Goal: Transaction & Acquisition: Purchase product/service

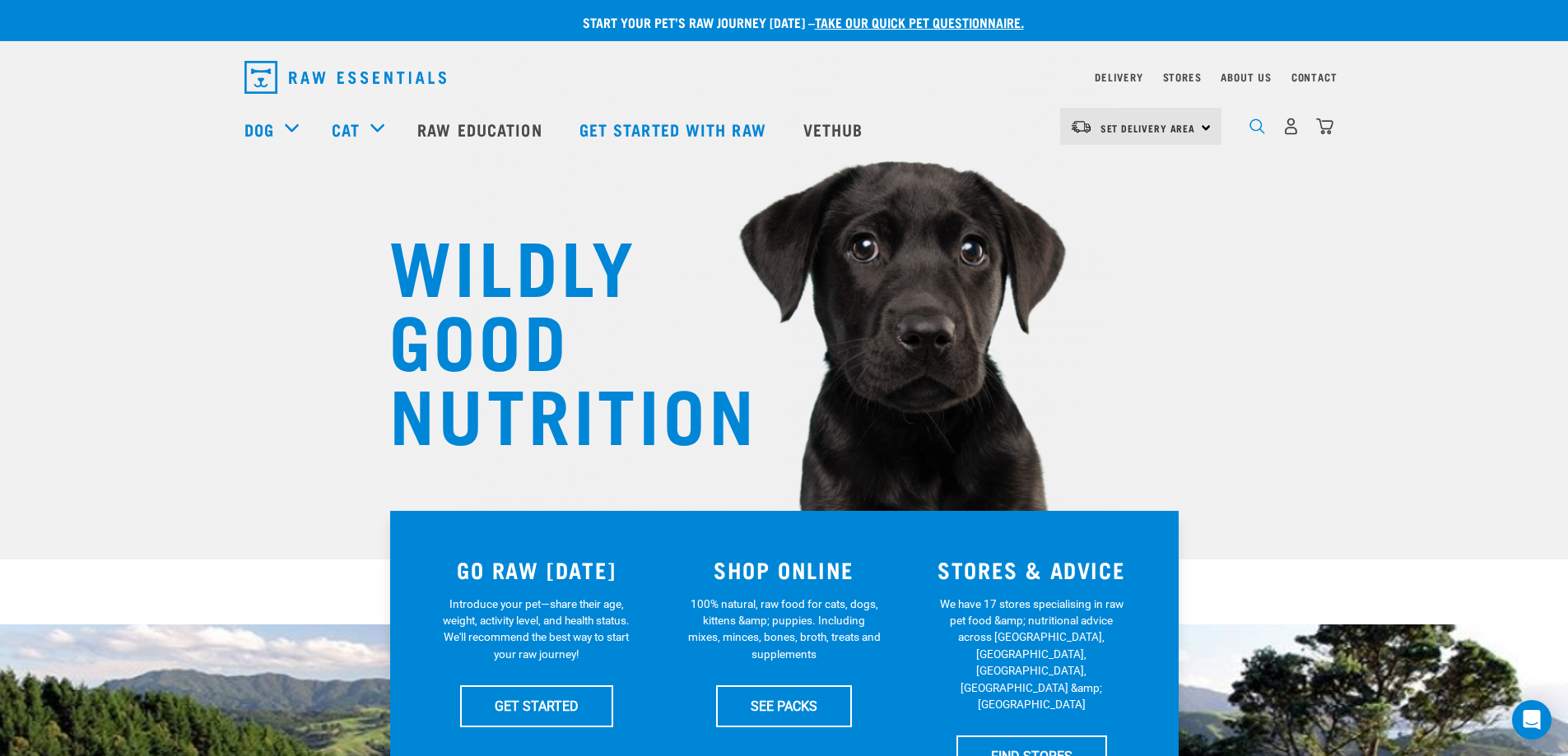
click at [1253, 131] on img "dropdown navigation" at bounding box center [1257, 126] width 16 height 16
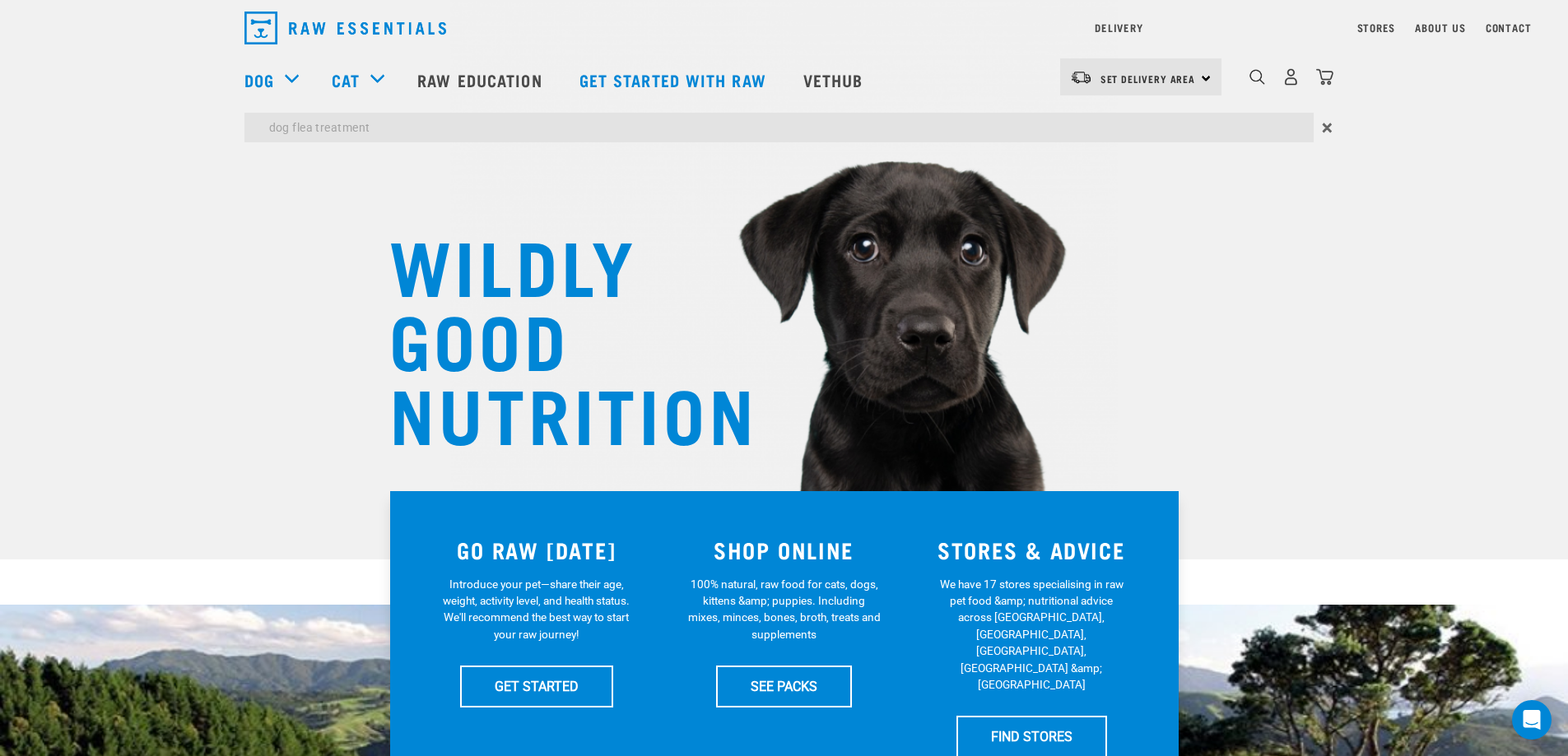
click at [1113, 126] on input "dog flea treatment" at bounding box center [779, 128] width 1069 height 30
type input "dog flea treatment"
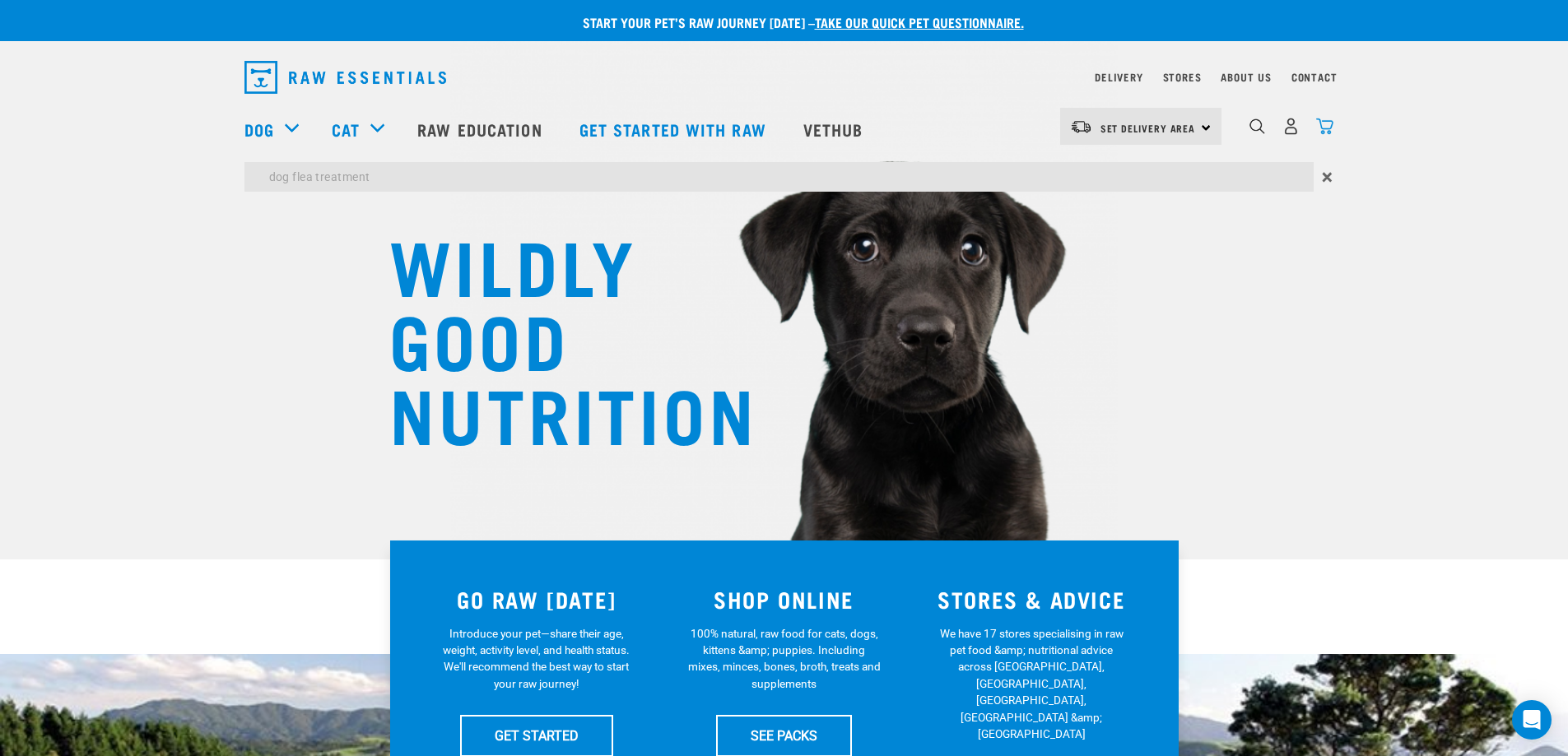
click at [1325, 126] on div "Delivery Stores About Us Contact Set Delivery Area" at bounding box center [784, 124] width 1568 height 151
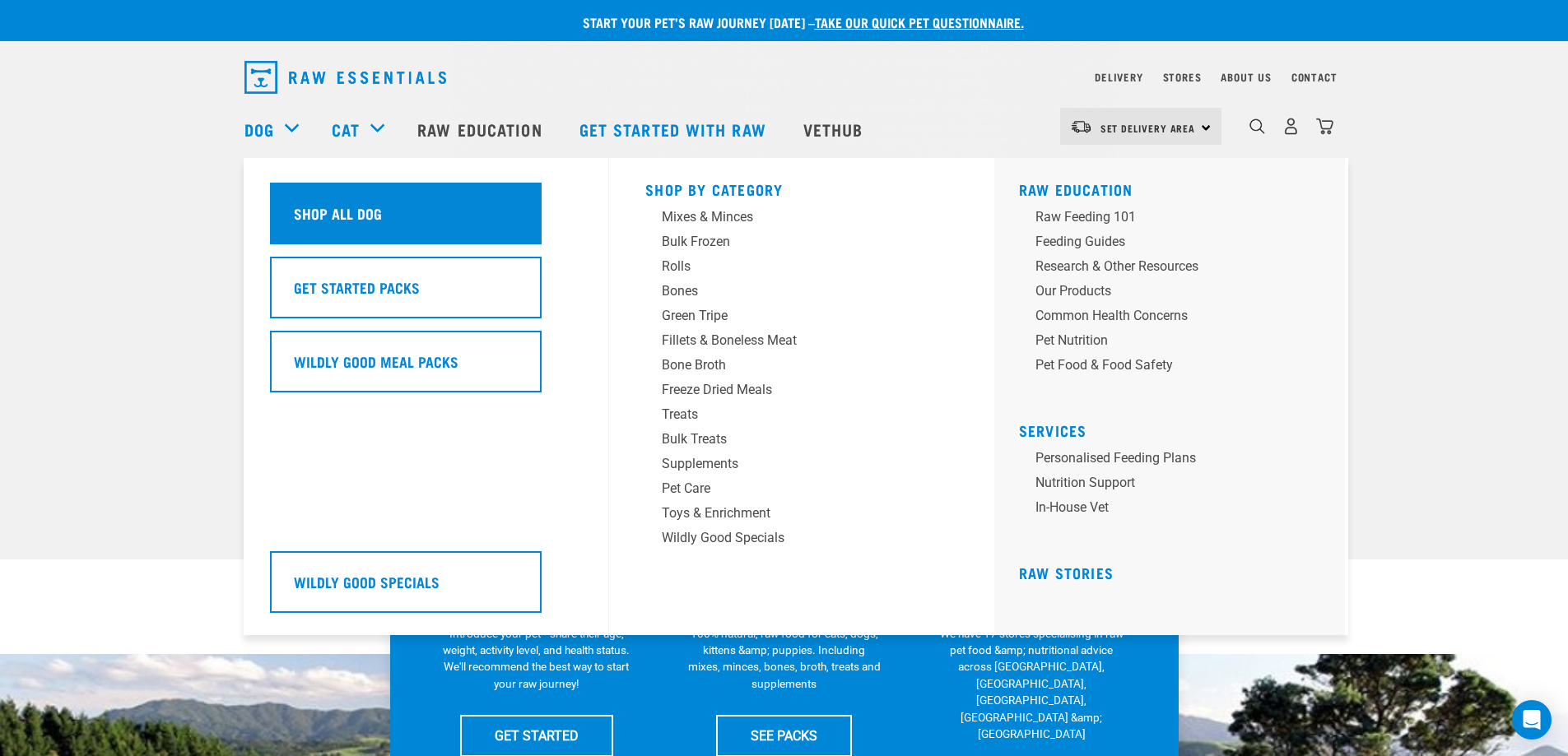
click at [365, 208] on h5 "Shop All Dog" at bounding box center [338, 213] width 88 height 21
